Goal: Task Accomplishment & Management: Manage account settings

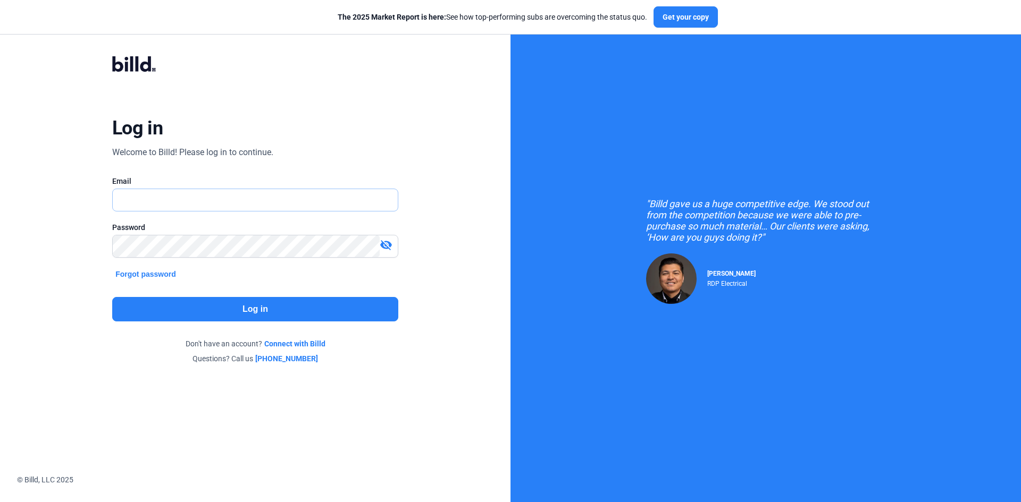
type input "[EMAIL_ADDRESS][DOMAIN_NAME]"
click at [349, 307] on button "Log in" at bounding box center [255, 309] width 286 height 24
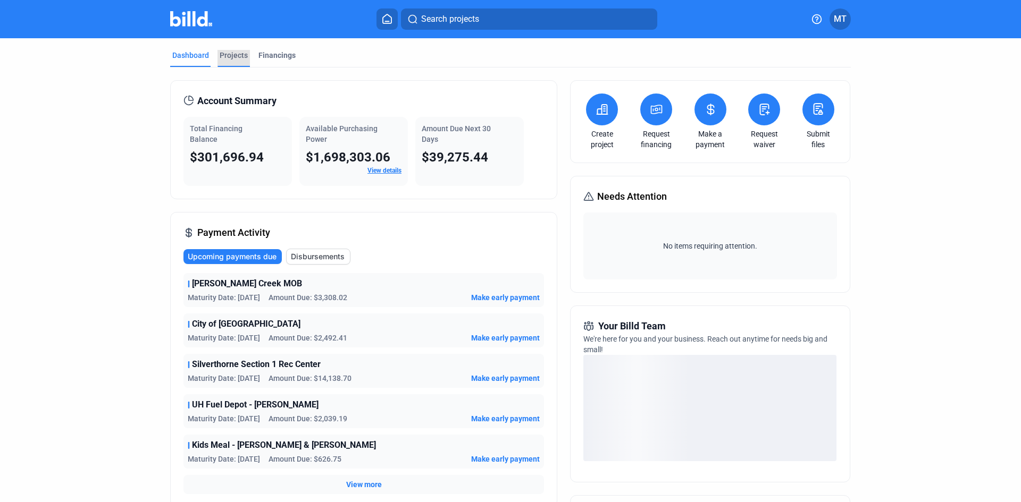
click at [234, 54] on div "Projects" at bounding box center [234, 55] width 28 height 11
